Goal: Download file/media

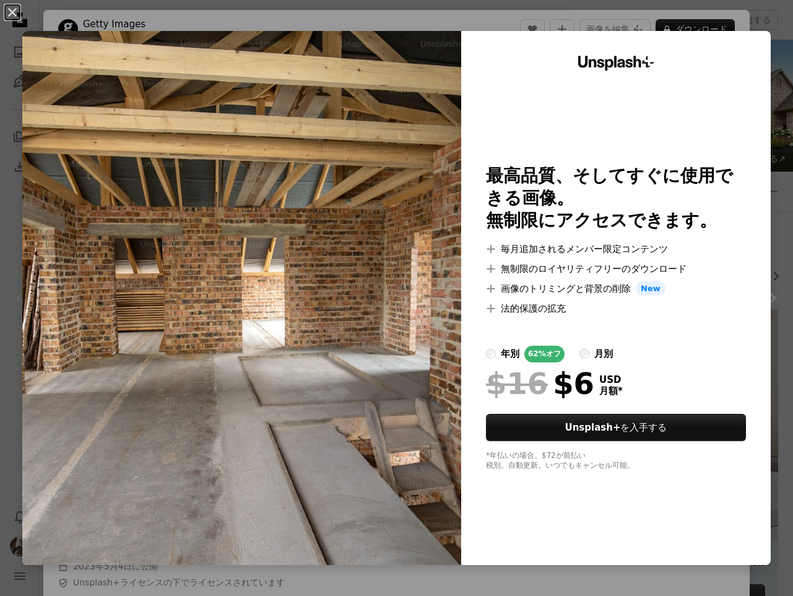
click at [160, 17] on div "An X shape Unsplash+ 最高品質、そしてすぐに使用できる画像。 無制限にアクセスできます。 A plus sign 毎月追加されるメンバー限…" at bounding box center [396, 298] width 793 height 596
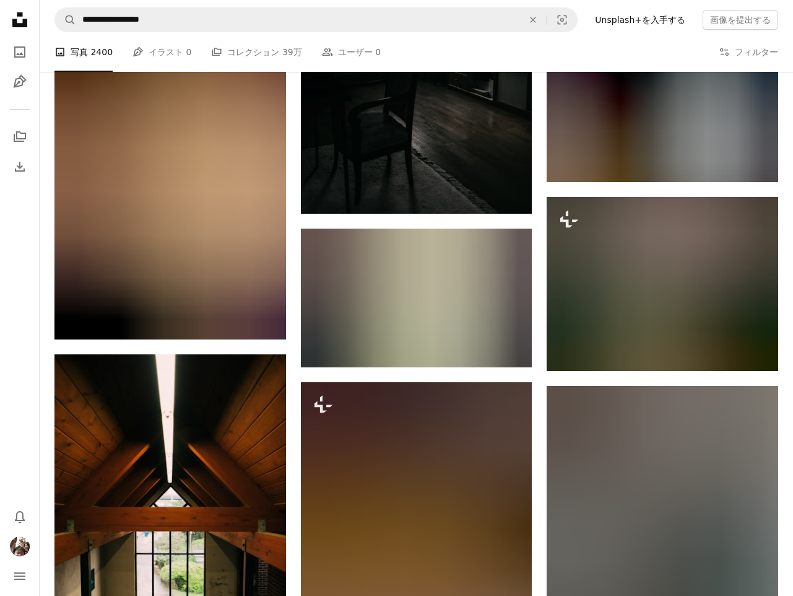
scroll to position [19156, 0]
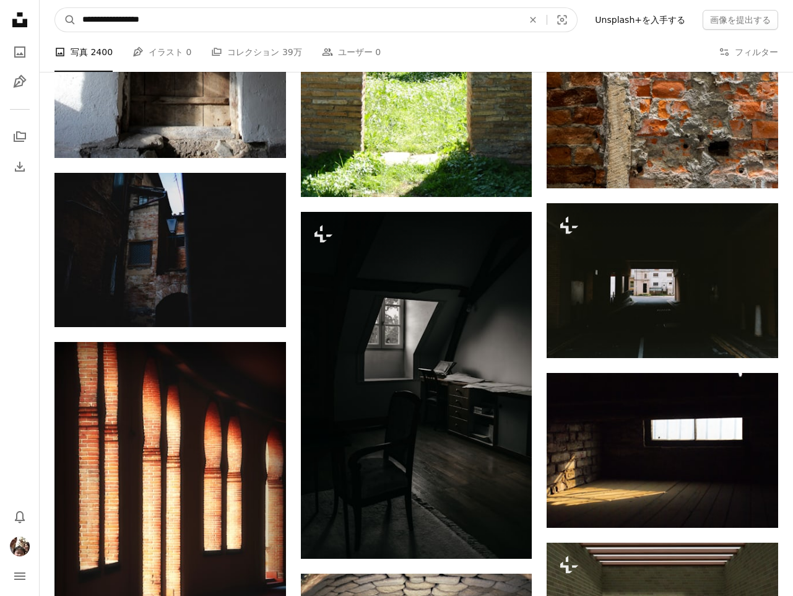
click at [129, 19] on input "**********" at bounding box center [297, 20] width 443 height 24
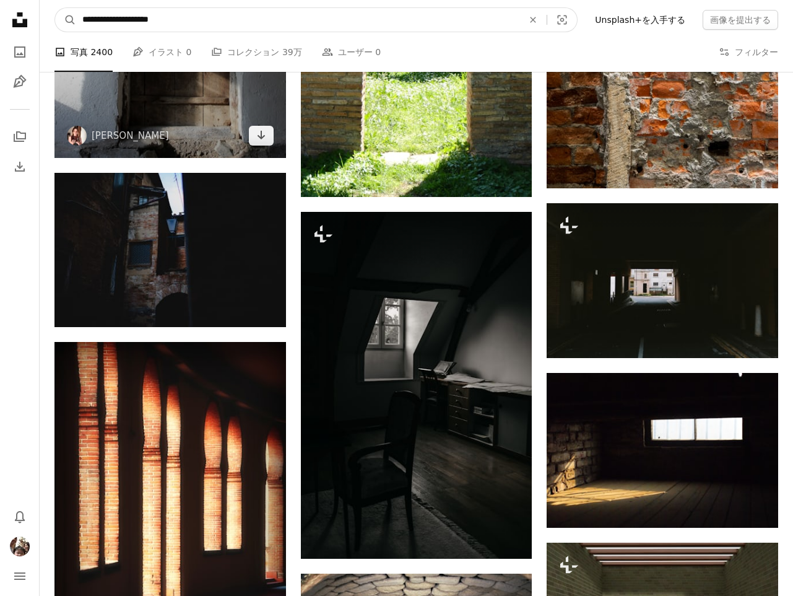
type input "**********"
click at [66, 20] on button "A magnifying glass" at bounding box center [65, 20] width 21 height 24
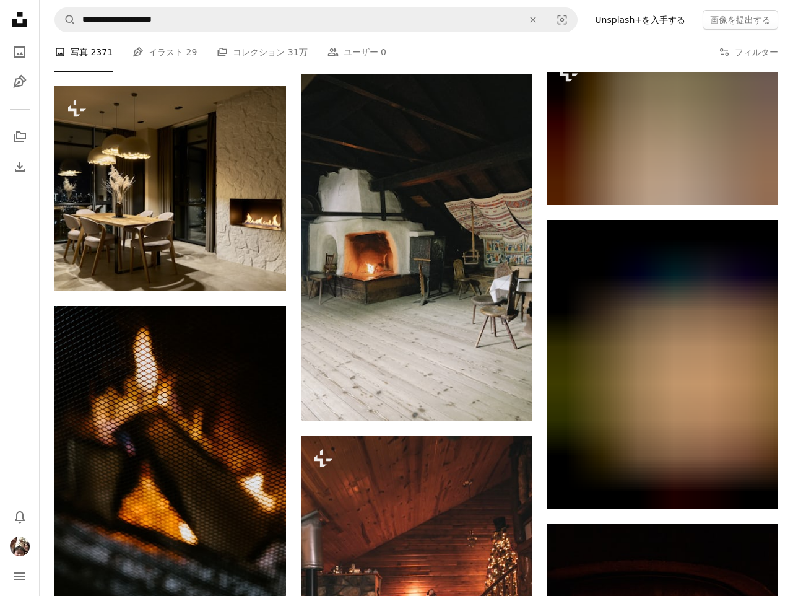
scroll to position [753, 0]
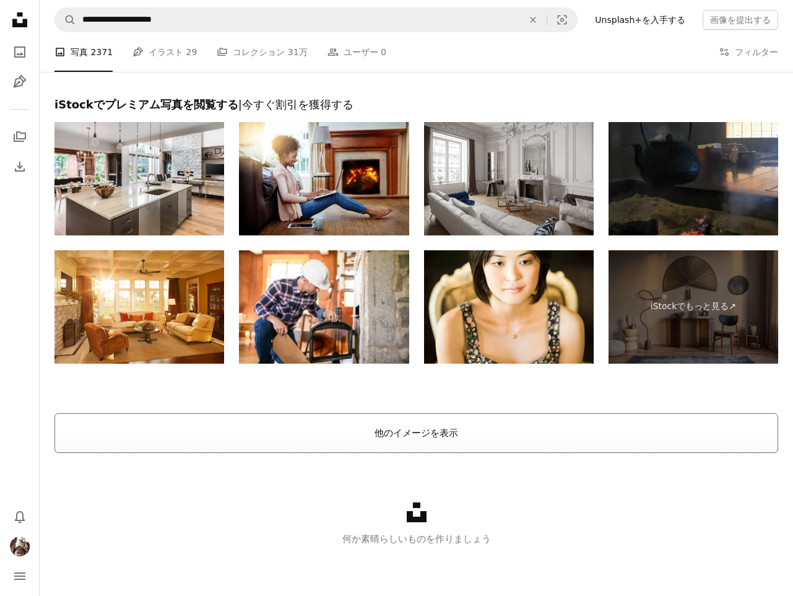
click at [454, 437] on button "他のイメージを表示" at bounding box center [417, 433] width 724 height 40
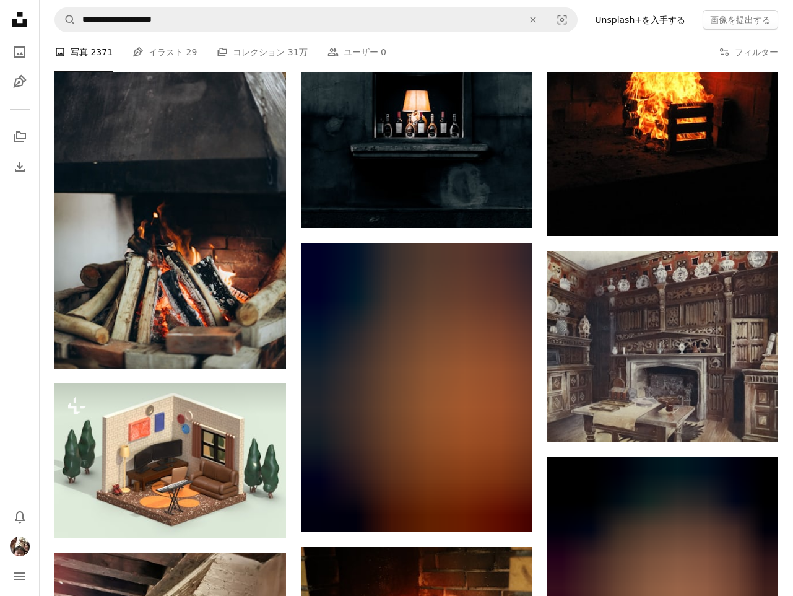
scroll to position [9446, 0]
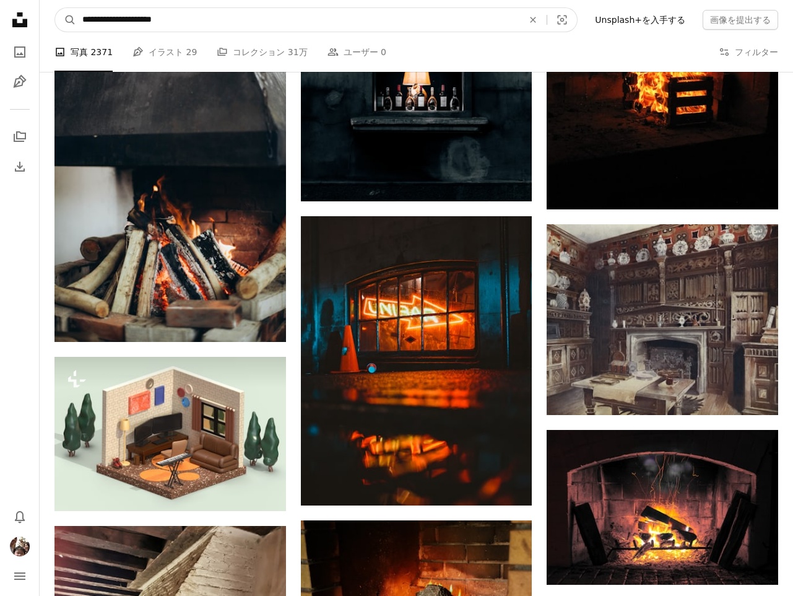
drag, startPoint x: 108, startPoint y: 21, endPoint x: 39, endPoint y: 20, distance: 69.4
type input "**********"
click at [66, 20] on button "A magnifying glass" at bounding box center [65, 20] width 21 height 24
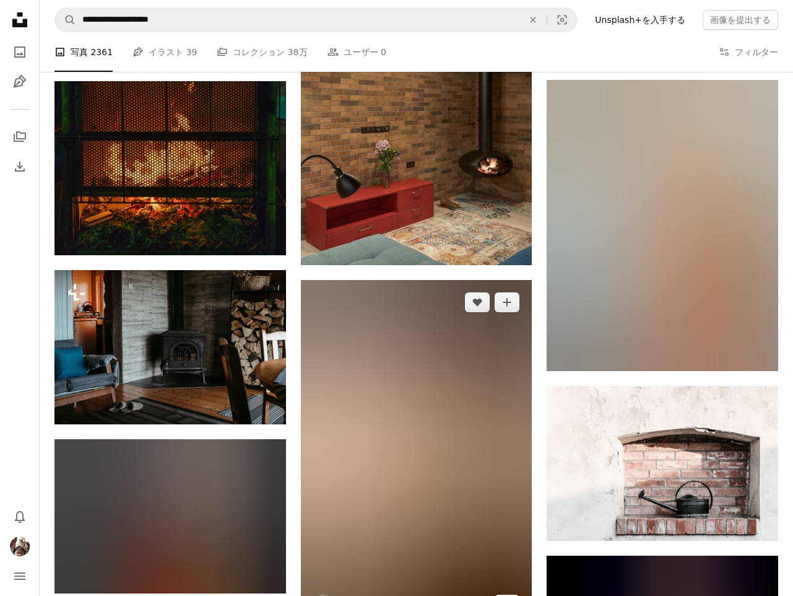
scroll to position [1083, 0]
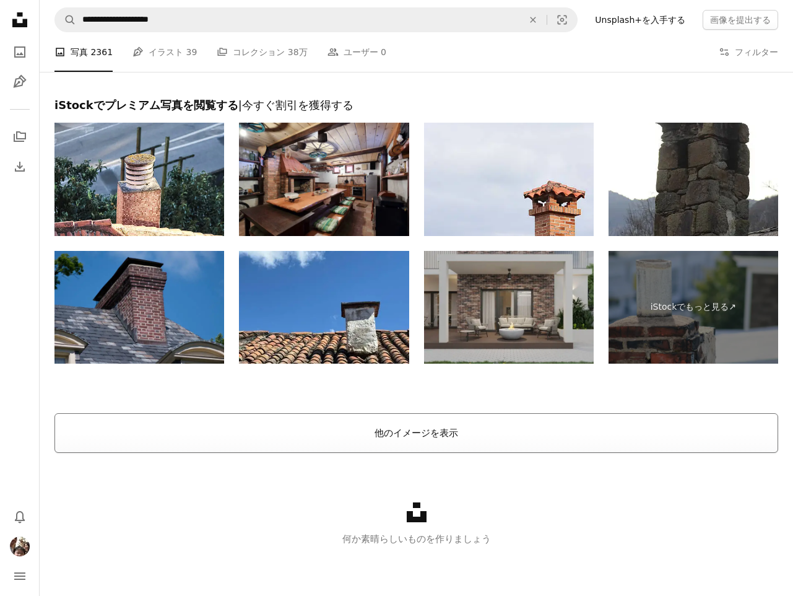
click at [446, 430] on button "他のイメージを表示" at bounding box center [417, 433] width 724 height 40
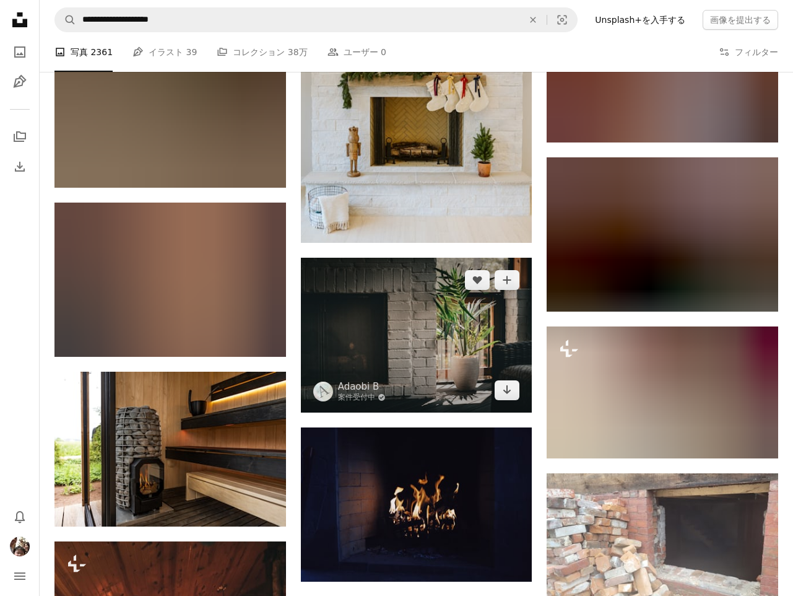
scroll to position [6967, 0]
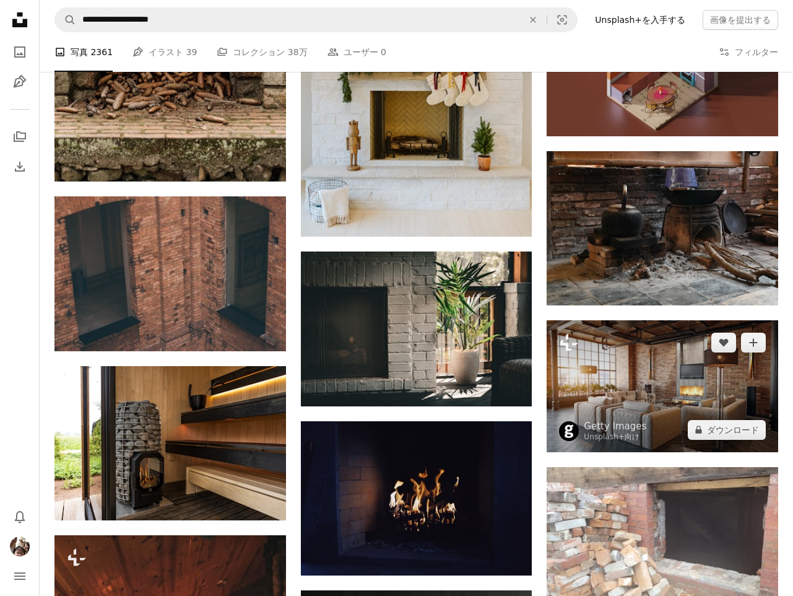
click at [636, 412] on img at bounding box center [663, 386] width 232 height 132
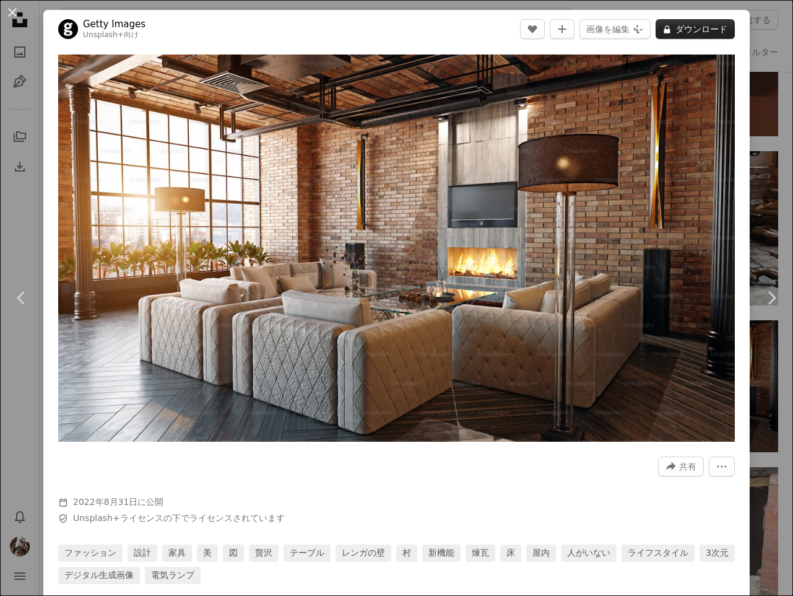
click at [700, 32] on button "A lock ダウンロード" at bounding box center [695, 29] width 79 height 20
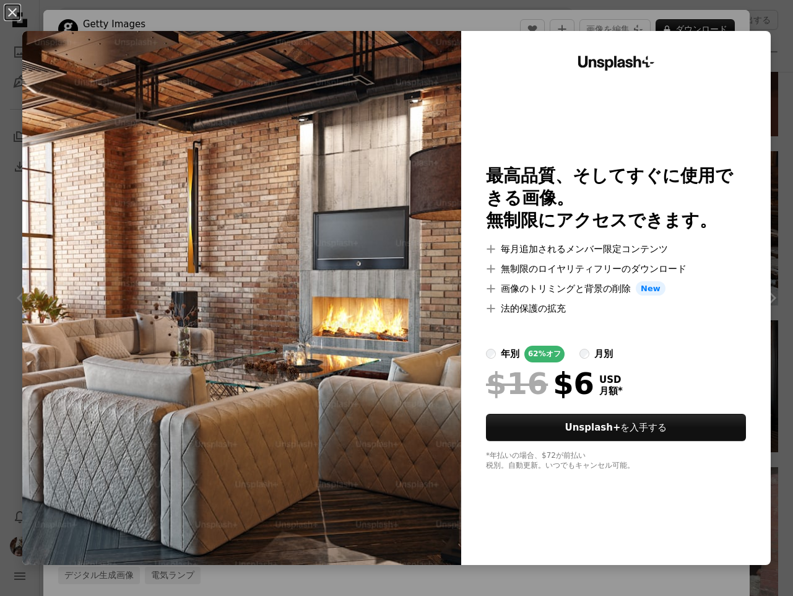
click at [51, 25] on div "An X shape Unsplash+ 最高品質、そしてすぐに使用できる画像。 無制限にアクセスできます。 A plus sign 毎月追加されるメンバー限…" at bounding box center [396, 298] width 793 height 596
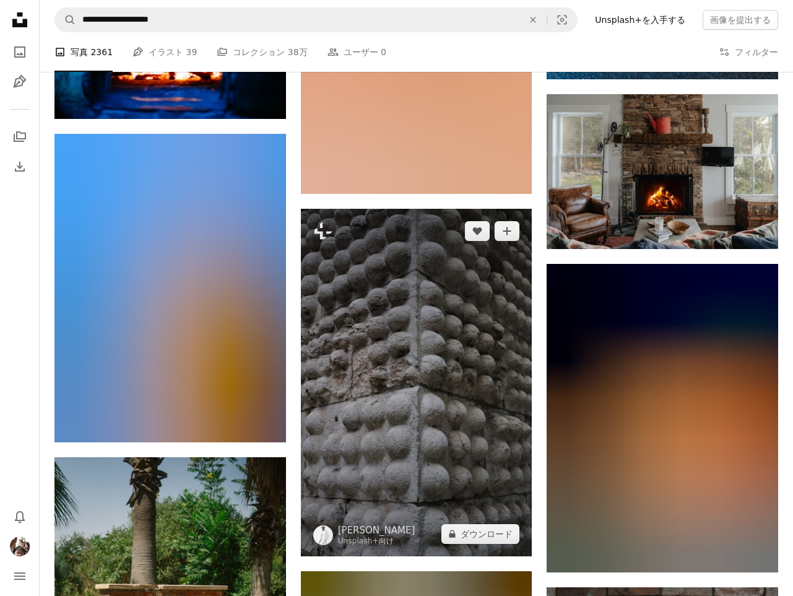
scroll to position [14568, 0]
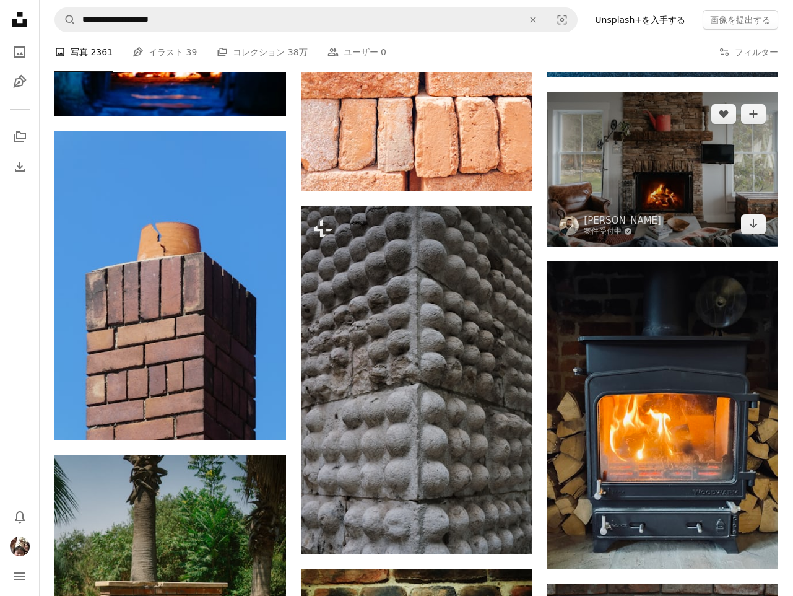
click at [621, 218] on img at bounding box center [663, 169] width 232 height 154
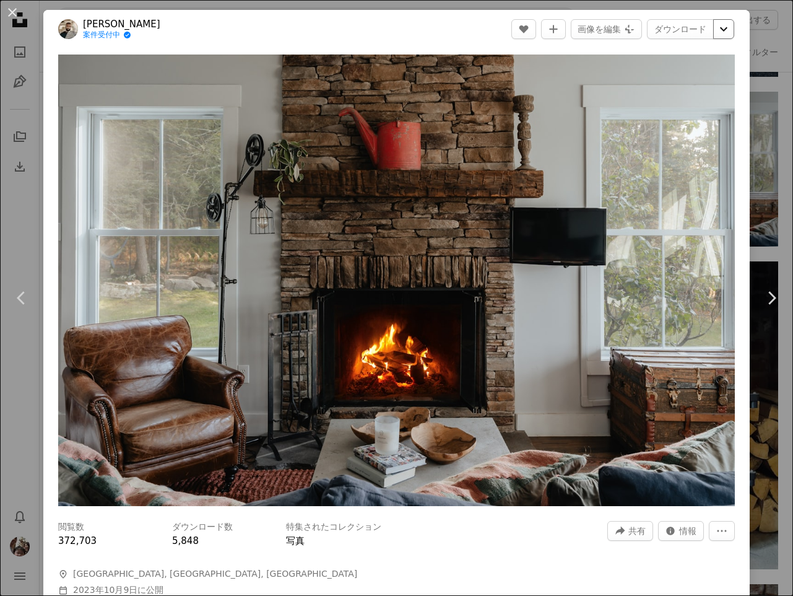
click at [723, 30] on icon "ダウンロードサイズを選択してください" at bounding box center [723, 29] width 7 height 4
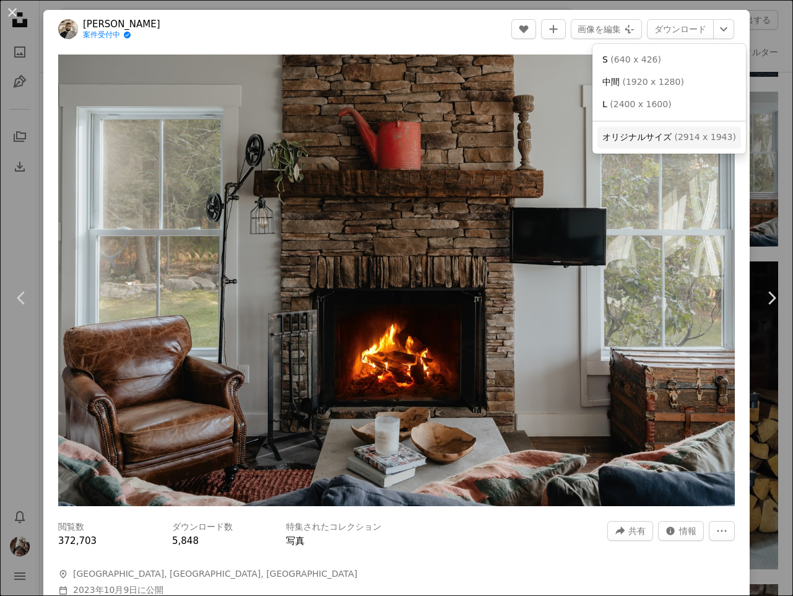
click at [666, 136] on span "オリジナルサイズ" at bounding box center [637, 137] width 69 height 10
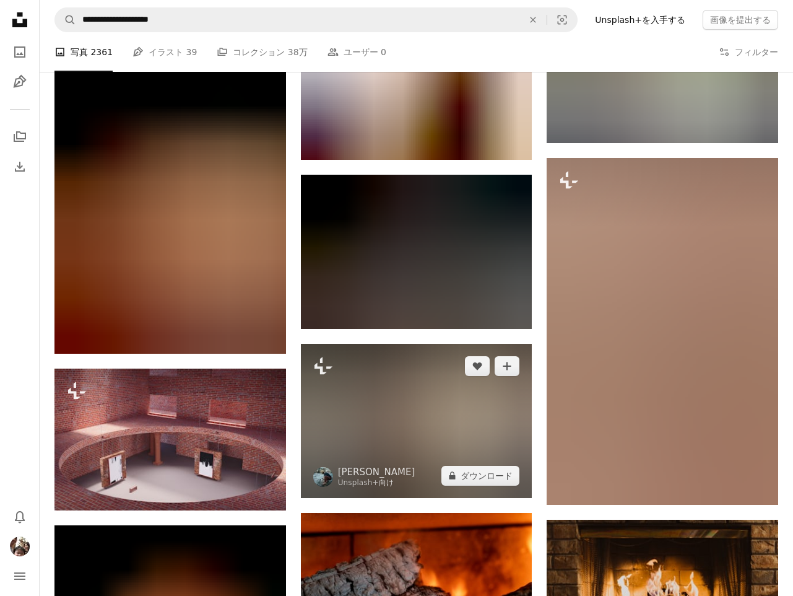
scroll to position [23938, 0]
